Goal: Information Seeking & Learning: Understand process/instructions

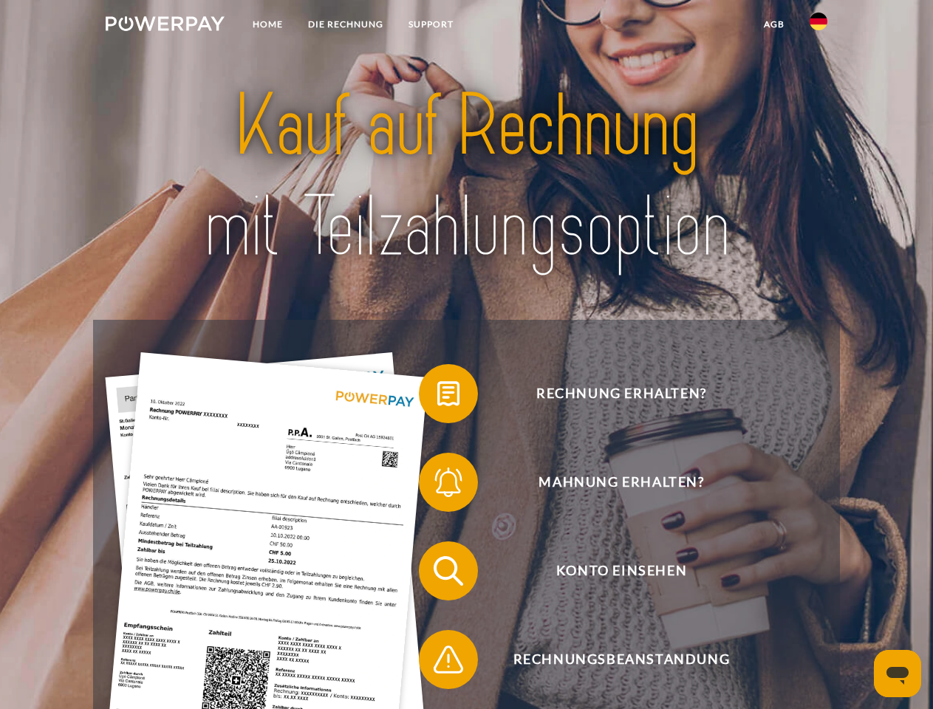
click at [165, 26] on img at bounding box center [165, 23] width 119 height 15
click at [819, 26] on img at bounding box center [819, 22] width 18 height 18
click at [773, 24] on link "agb" at bounding box center [774, 24] width 46 height 27
click at [437, 397] on span at bounding box center [426, 394] width 74 height 74
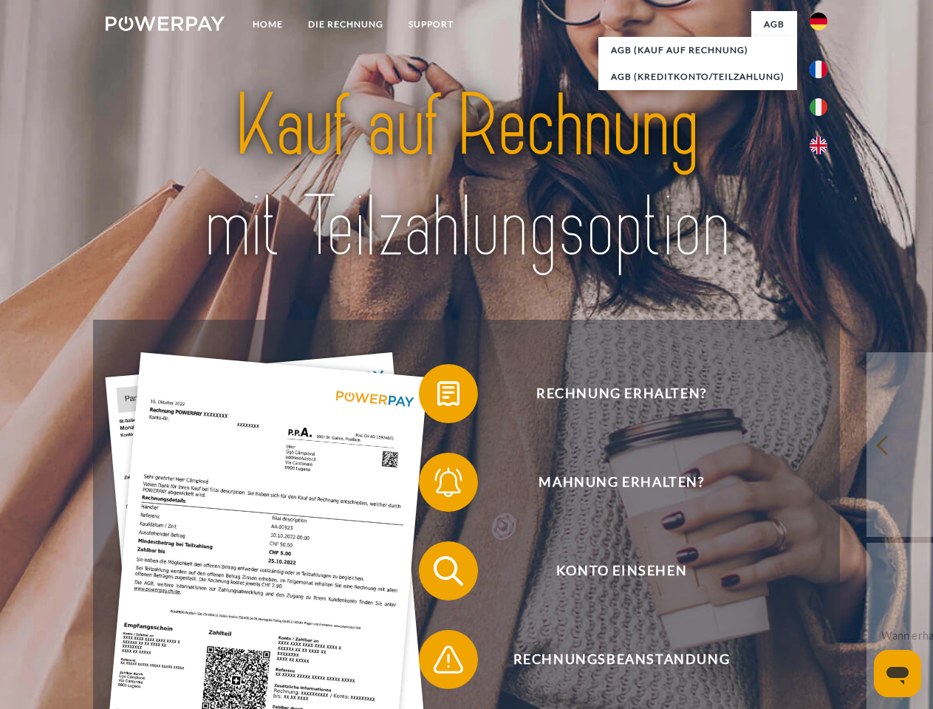
click at [437, 485] on div "Rechnung erhalten? Mahnung erhalten? Konto einsehen" at bounding box center [466, 615] width 746 height 591
